Goal: Communication & Community: Answer question/provide support

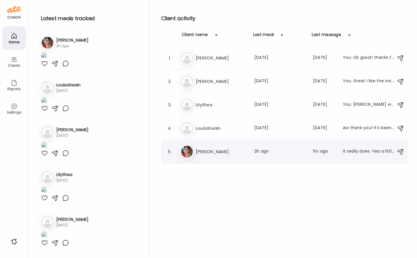
click at [241, 150] on h3 "[PERSON_NAME]" at bounding box center [222, 151] width 52 height 7
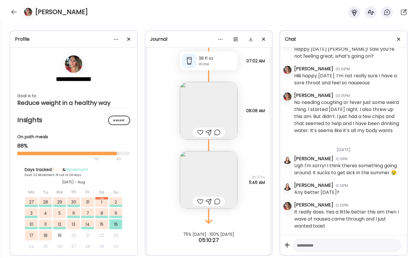
scroll to position [18714, 0]
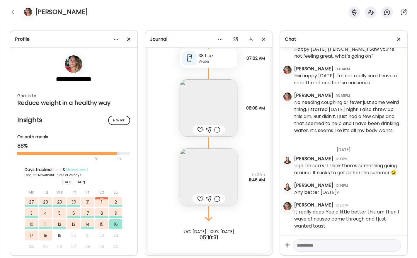
click at [312, 247] on textarea at bounding box center [342, 245] width 90 height 7
type textarea "*"
type textarea "**********"
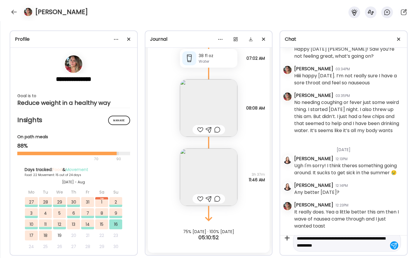
click at [390, 248] on div at bounding box center [394, 246] width 8 height 8
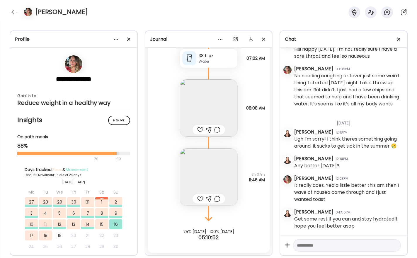
scroll to position [17023, 0]
click at [13, 12] on div at bounding box center [13, 11] width 9 height 9
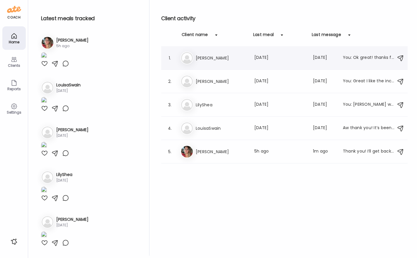
click at [229, 61] on h3 "[PERSON_NAME]" at bounding box center [222, 58] width 52 height 7
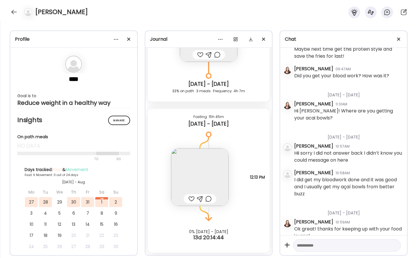
scroll to position [152, 0]
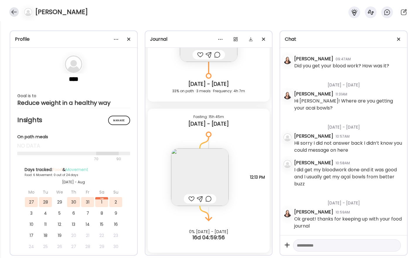
click at [11, 13] on div at bounding box center [13, 11] width 9 height 9
